Goal: Task Accomplishment & Management: Use online tool/utility

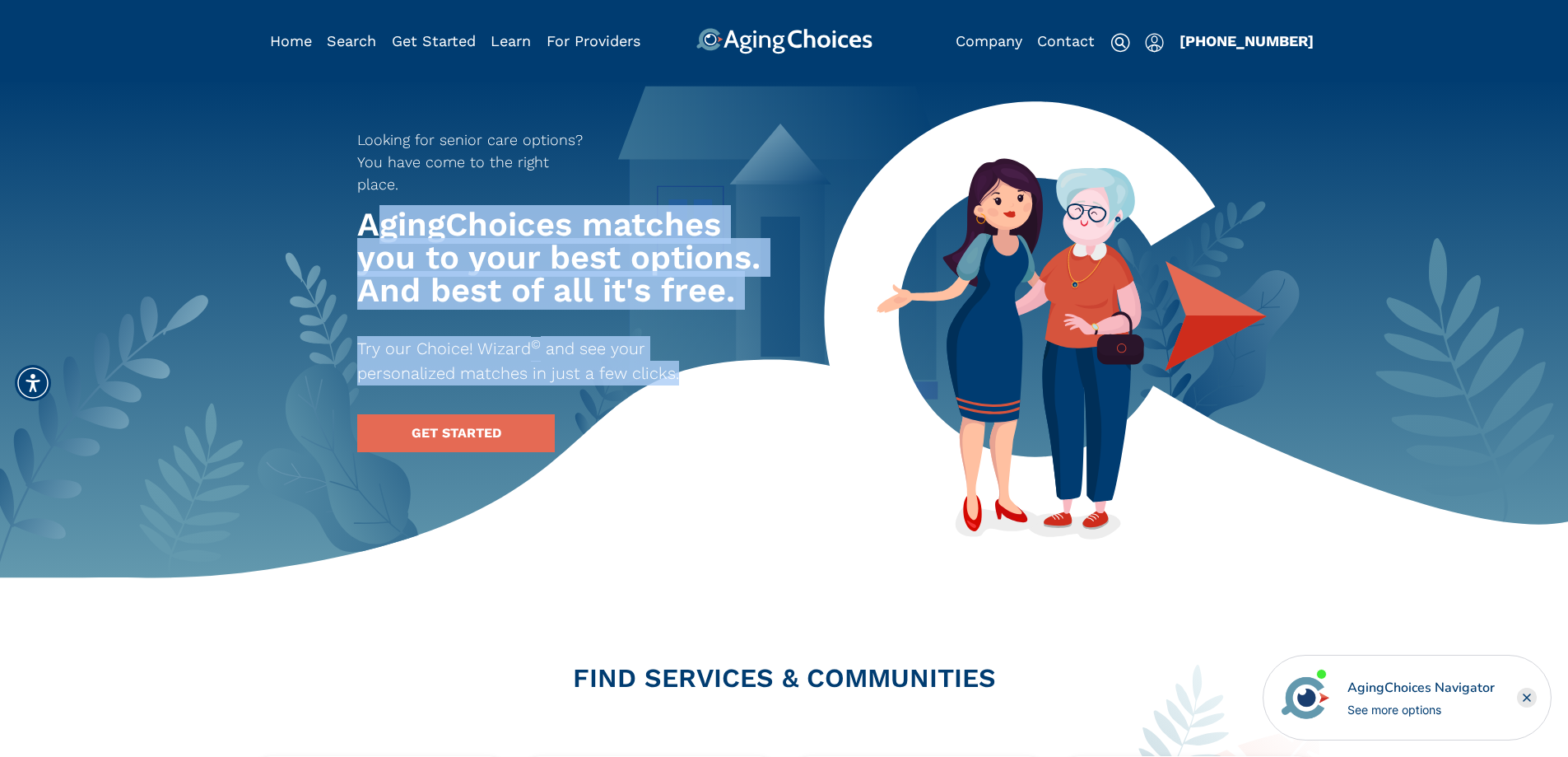
drag, startPoint x: 375, startPoint y: 191, endPoint x: 817, endPoint y: 338, distance: 465.8
click at [817, 338] on div "Looking for senior care options? You have come to the right place. AgingChoices…" at bounding box center [608, 283] width 527 height 336
click at [733, 336] on p "Try our Choice! Wizard © and see your personalized matches in just a few clicks." at bounding box center [548, 360] width 382 height 49
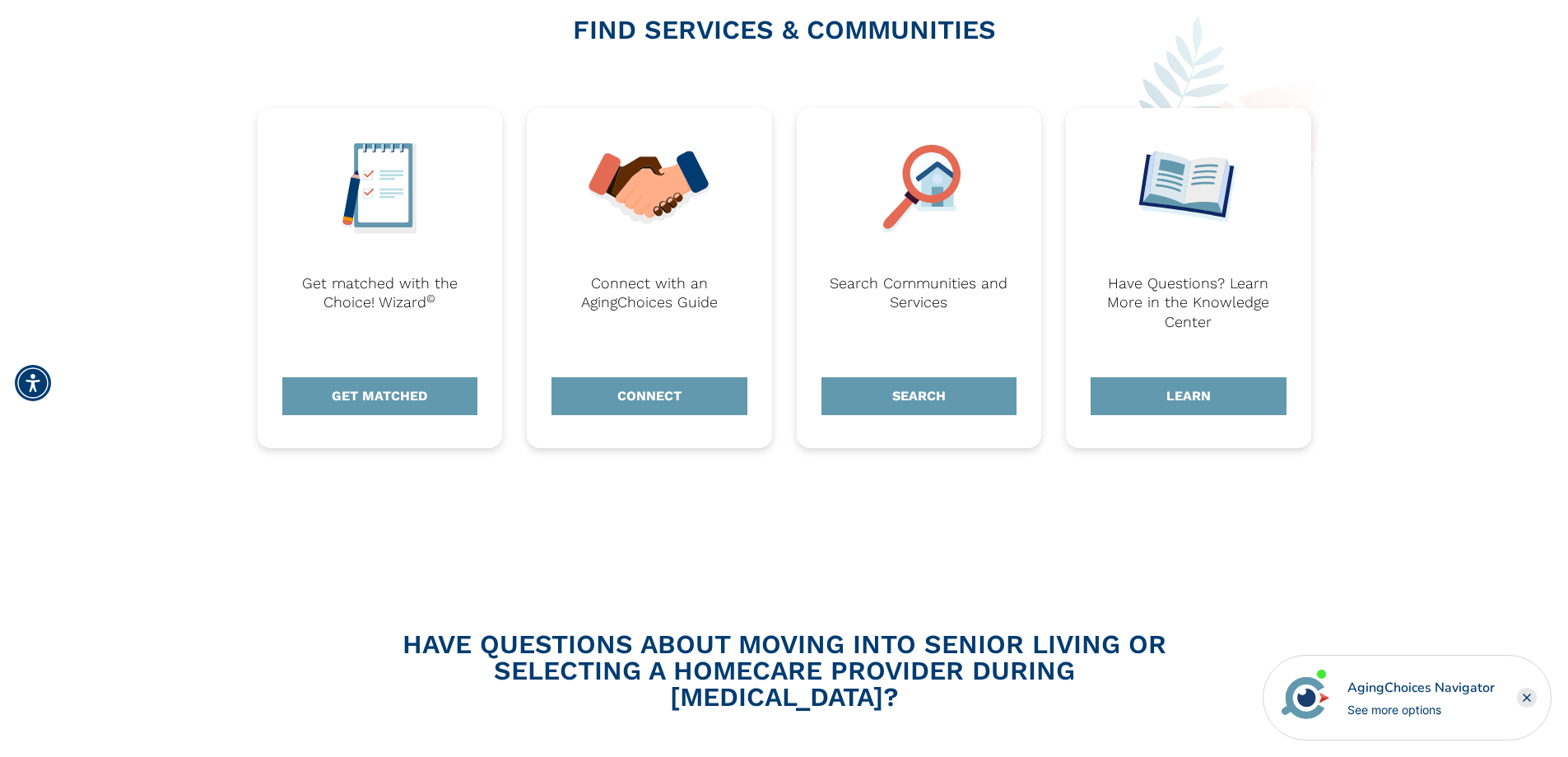
scroll to position [659, 0]
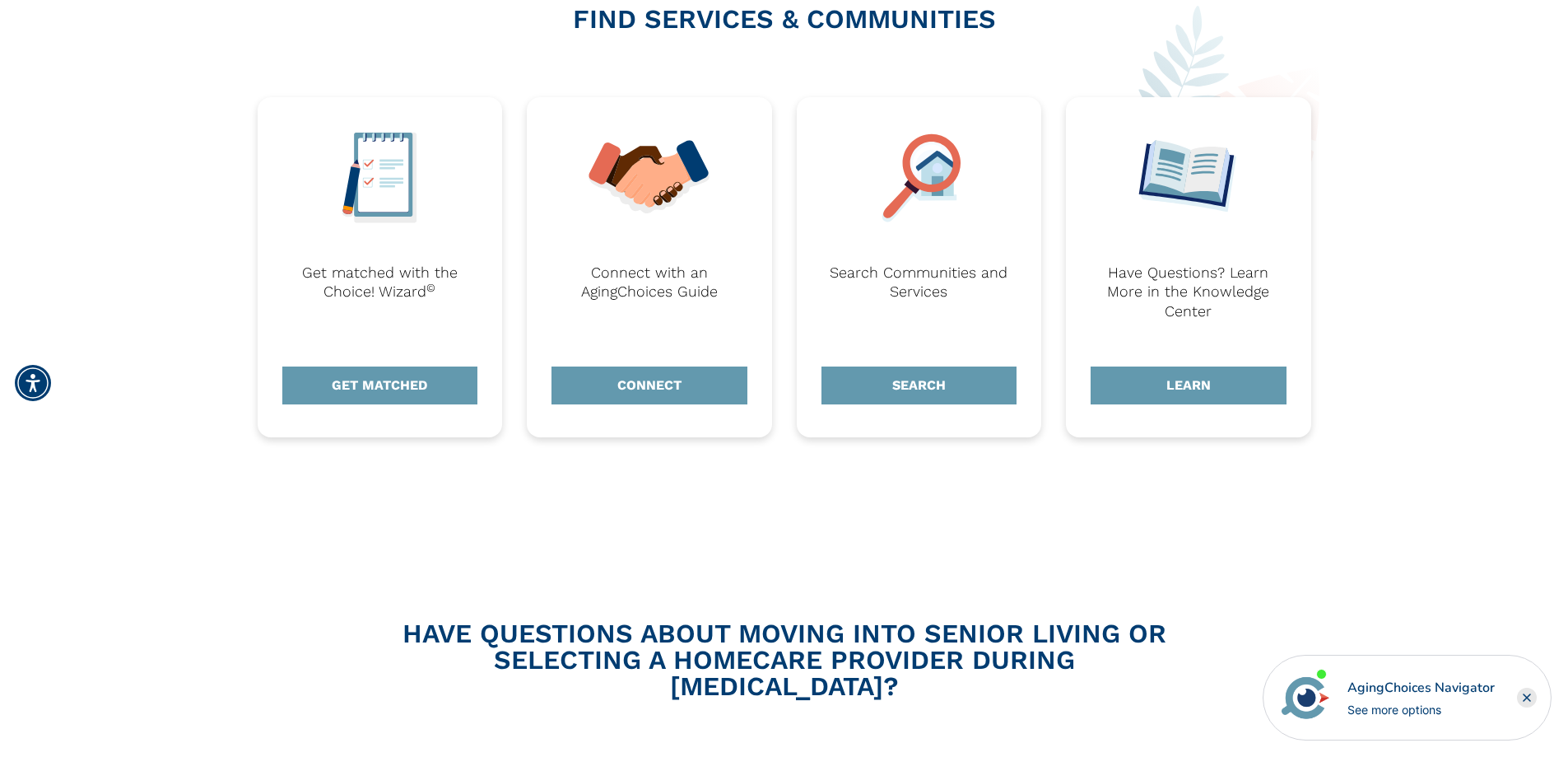
click at [1521, 698] on rect "Close" at bounding box center [1526, 697] width 19 height 19
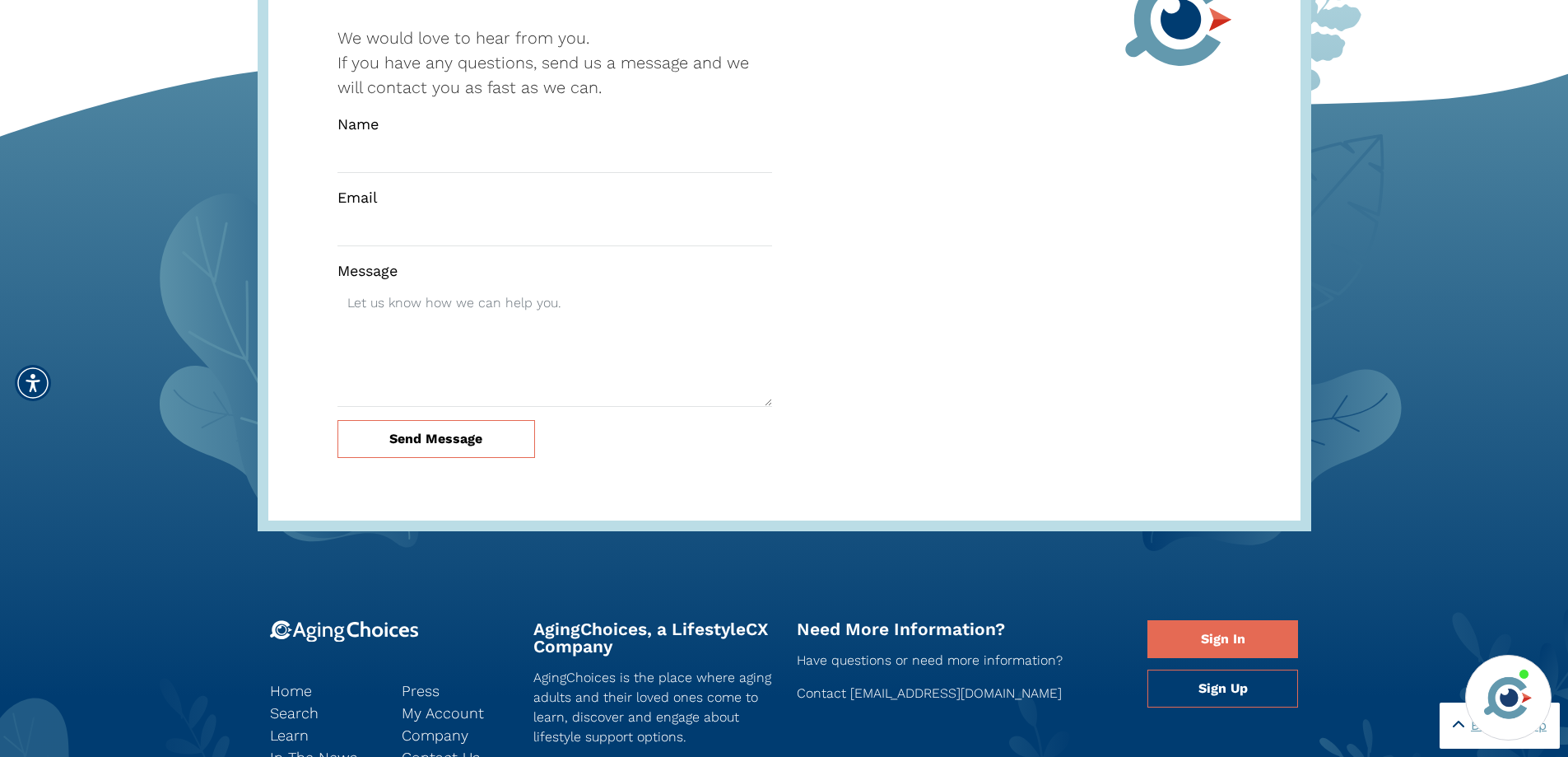
scroll to position [4635, 0]
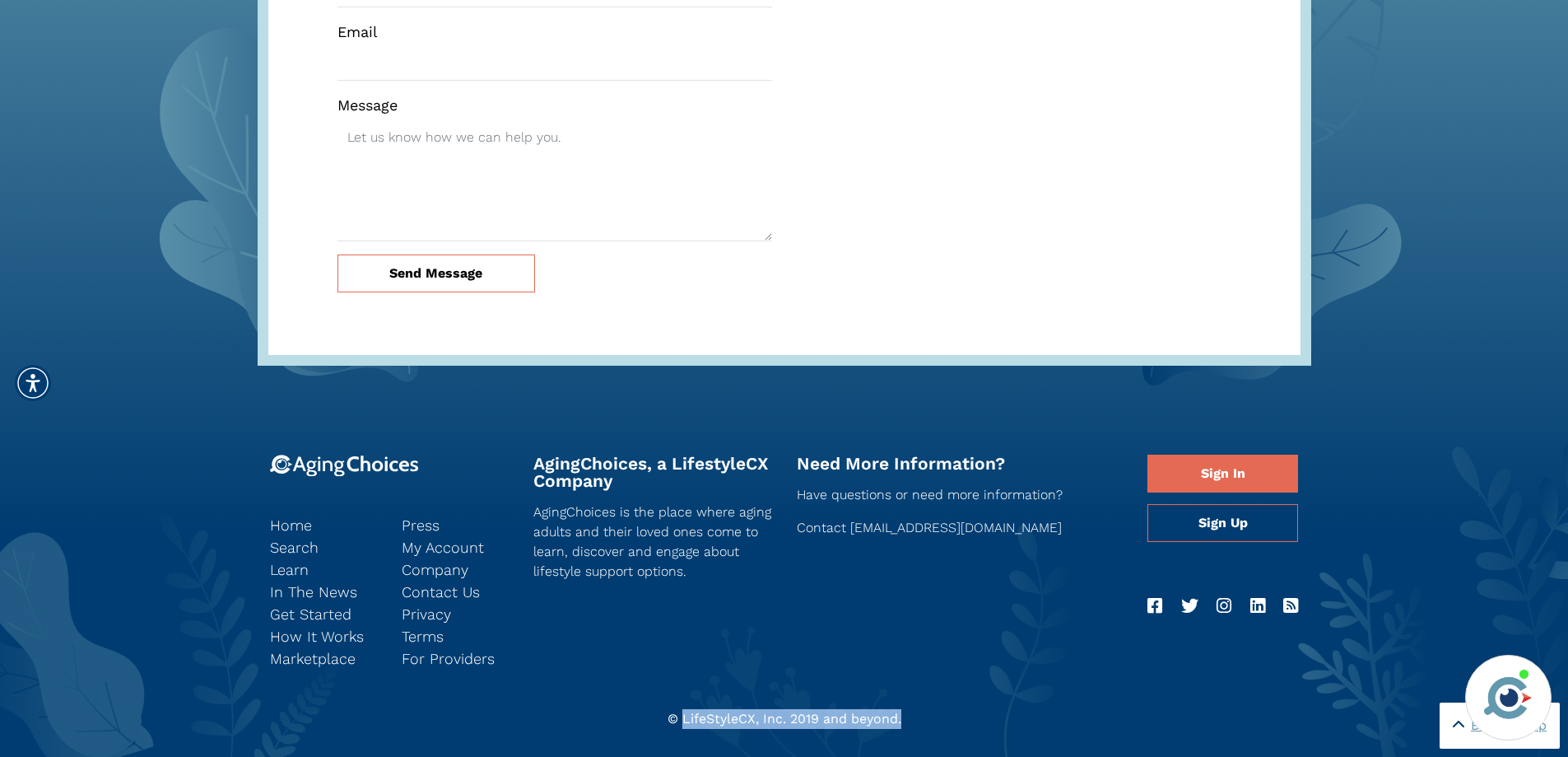
drag, startPoint x: 683, startPoint y: 690, endPoint x: 911, endPoint y: 698, distance: 228.1
click at [911, 709] on div "© LifeStyleCX, Inc. 2019 and beyond." at bounding box center [784, 718] width 1053 height 19
drag, startPoint x: 911, startPoint y: 698, endPoint x: 715, endPoint y: 700, distance: 196.0
click at [715, 709] on div "© LifeStyleCX, Inc. 2019 and beyond." at bounding box center [784, 718] width 1053 height 19
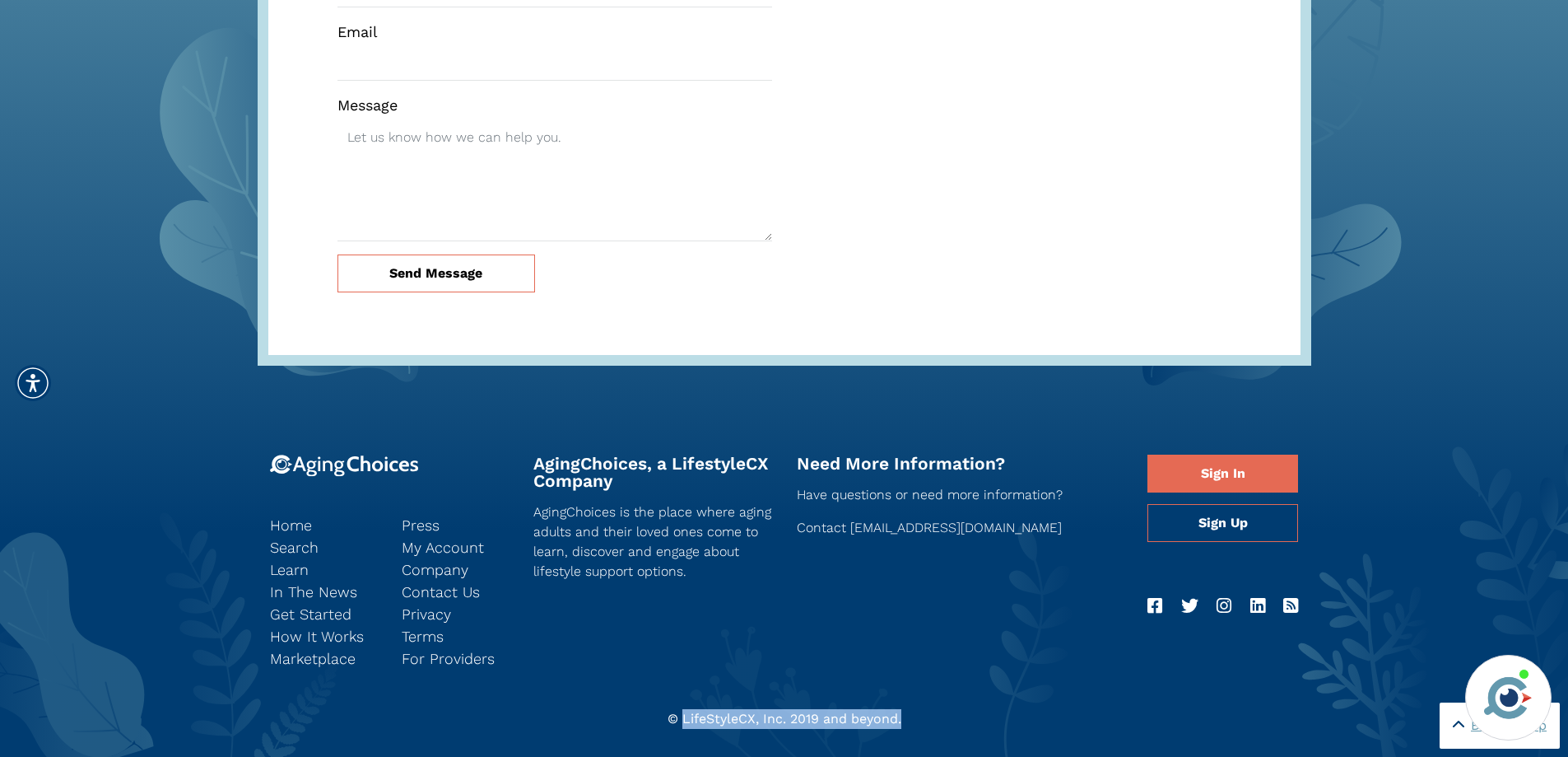
click at [715, 709] on div "© LifeStyleCX, Inc. 2019 and beyond." at bounding box center [784, 718] width 1053 height 19
drag, startPoint x: 713, startPoint y: 697, endPoint x: 963, endPoint y: 695, distance: 250.0
click at [963, 709] on div "© LifeStyleCX, Inc. 2019 and beyond." at bounding box center [784, 718] width 1053 height 19
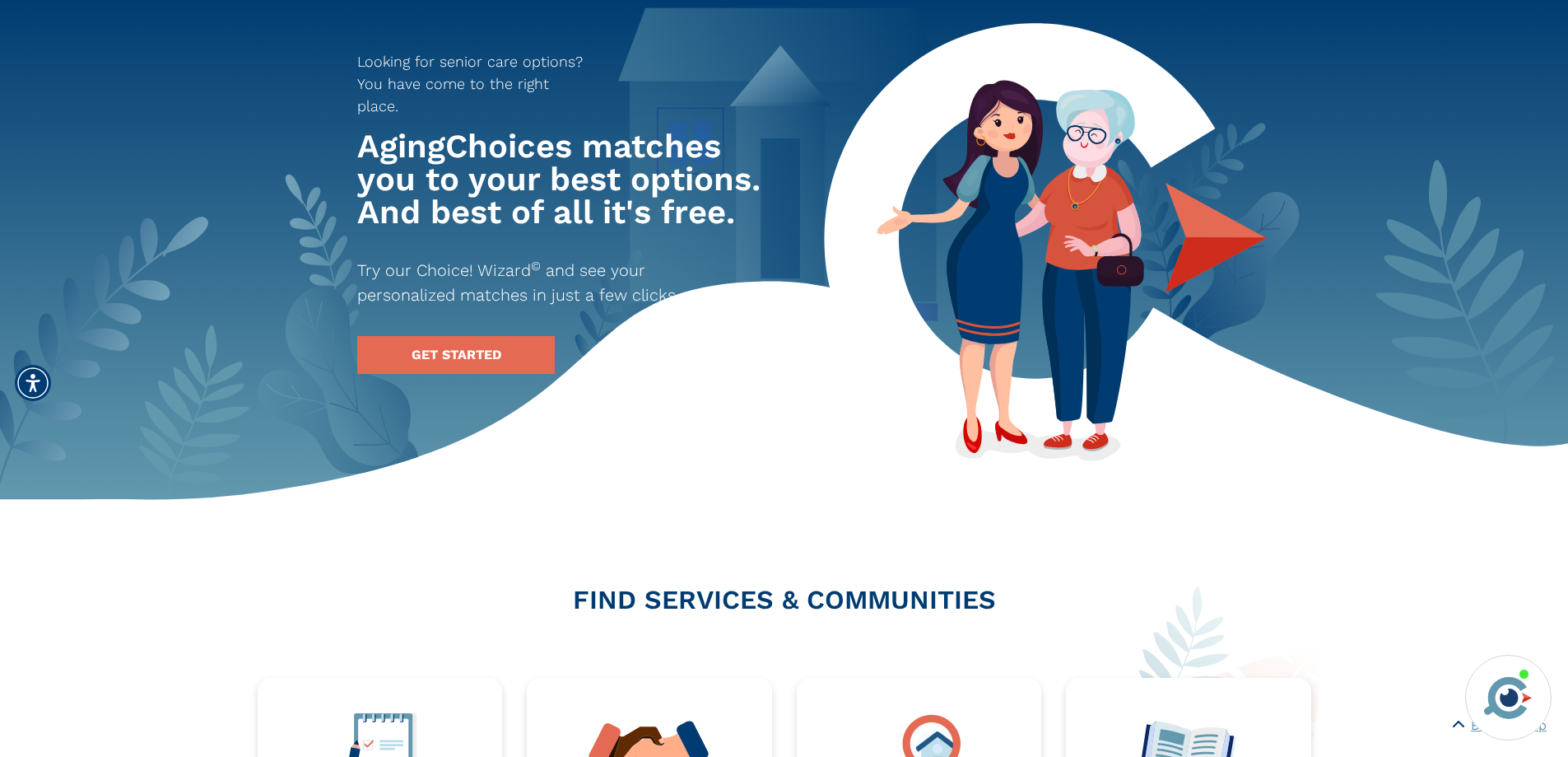
scroll to position [0, 0]
